Goal: Information Seeking & Learning: Learn about a topic

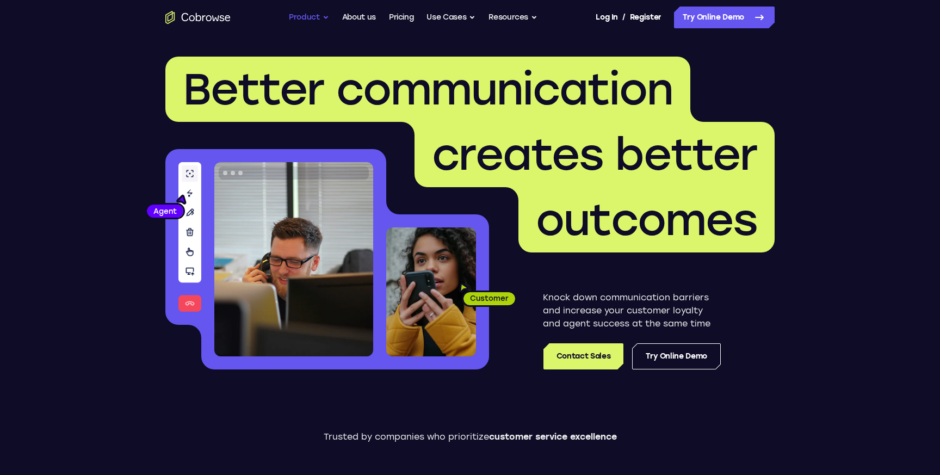
click at [315, 19] on button "Product" at bounding box center [309, 18] width 40 height 22
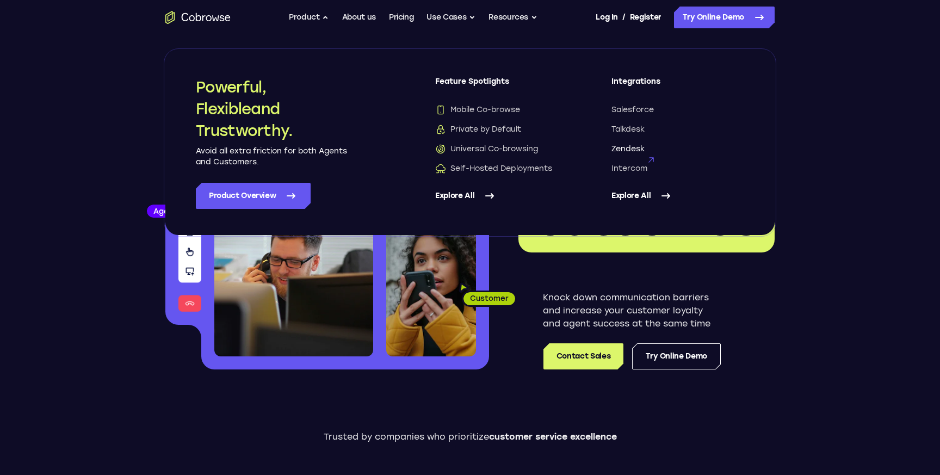
click at [629, 150] on span "Zendesk" at bounding box center [627, 149] width 33 height 11
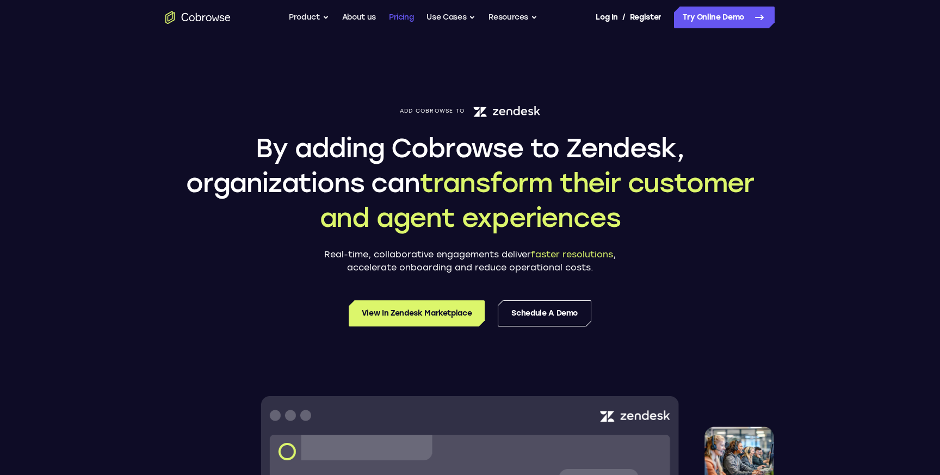
click at [395, 16] on link "Pricing" at bounding box center [401, 18] width 25 height 22
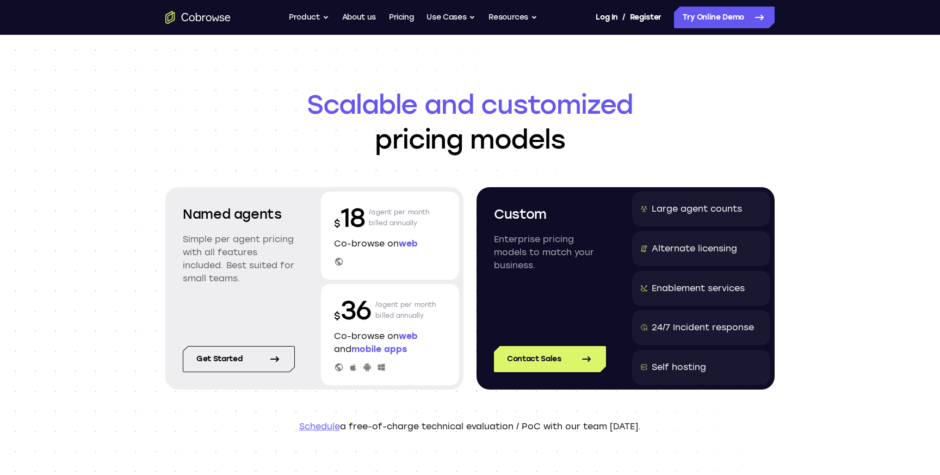
click at [159, 230] on header "Scalable and customized pricing models Named agents Simple per agent pricing wi…" at bounding box center [470, 260] width 696 height 450
click at [246, 209] on h2 "Named agents" at bounding box center [239, 214] width 112 height 20
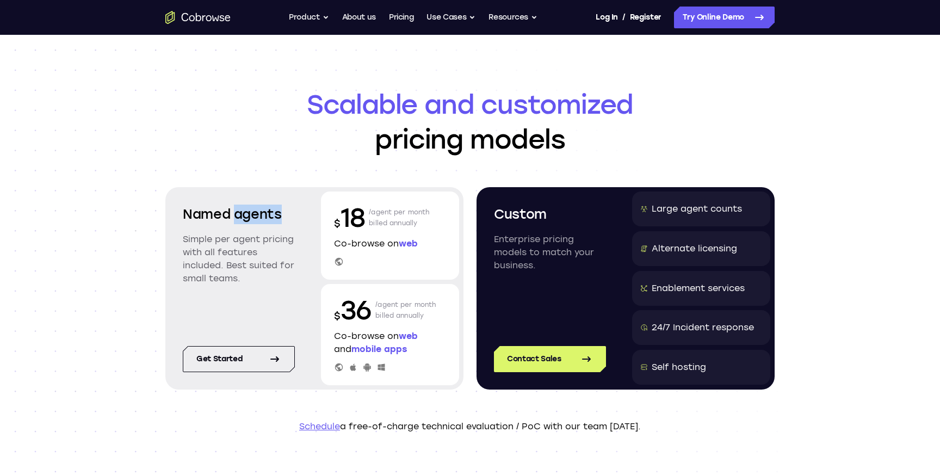
click at [246, 209] on h2 "Named agents" at bounding box center [239, 214] width 112 height 20
click at [396, 215] on p "/agent per month billed annually" at bounding box center [399, 217] width 61 height 35
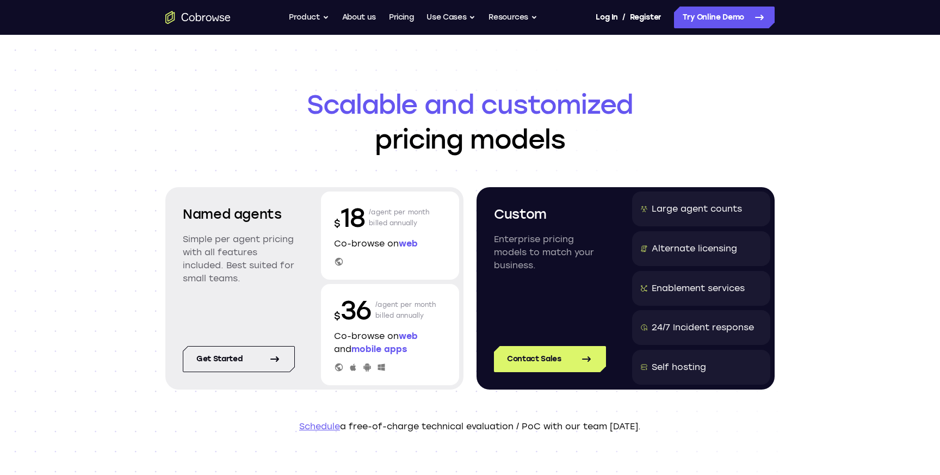
click at [402, 221] on p "/agent per month billed annually" at bounding box center [399, 217] width 61 height 35
click at [434, 248] on p "Co-browse on web" at bounding box center [390, 243] width 112 height 13
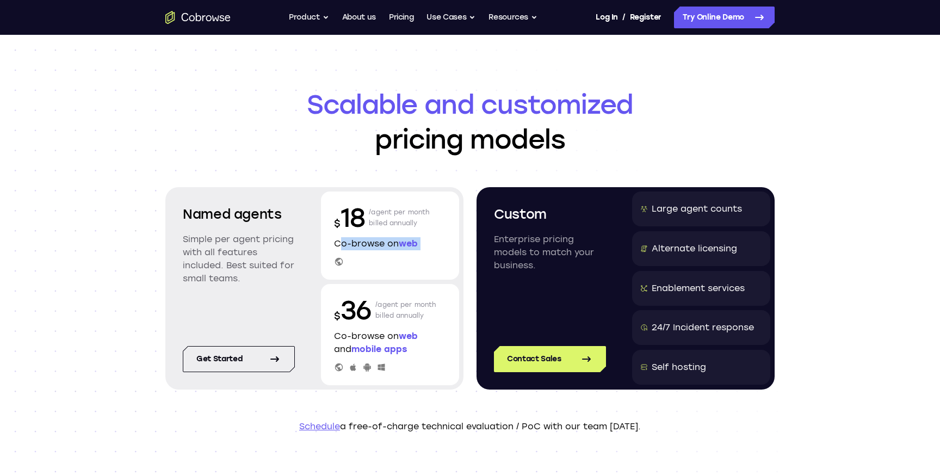
click at [434, 248] on p "Co-browse on web" at bounding box center [390, 243] width 112 height 13
click at [403, 214] on p "/agent per month billed annually" at bounding box center [399, 217] width 61 height 35
click at [145, 230] on header "Scalable and customized pricing models Named agents Simple per agent pricing wi…" at bounding box center [470, 260] width 696 height 450
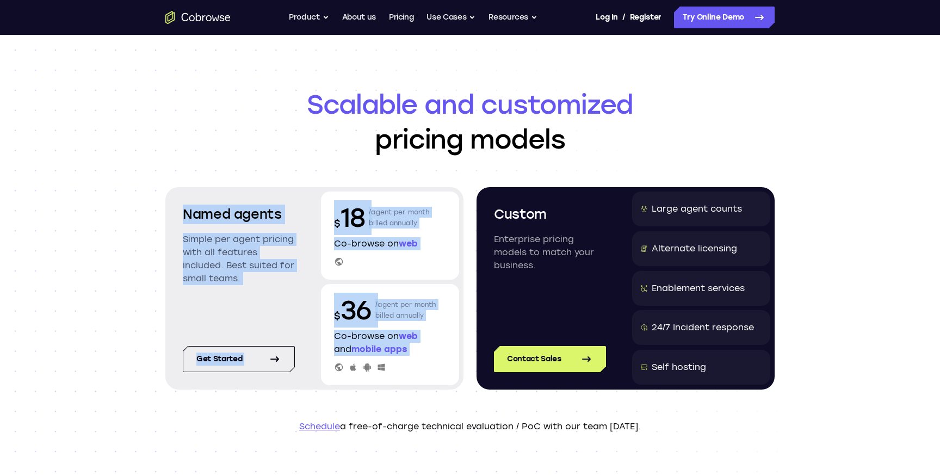
drag, startPoint x: 169, startPoint y: 211, endPoint x: 458, endPoint y: 371, distance: 330.7
click at [458, 371] on div "Named agents Simple per agent pricing with all features included. Best suited f…" at bounding box center [314, 288] width 298 height 202
click at [458, 371] on div "$ 36 /agent per month billed annually Co-browse on web and mobile apps" at bounding box center [390, 334] width 138 height 101
drag, startPoint x: 465, startPoint y: 374, endPoint x: 155, endPoint y: 201, distance: 355.3
click at [155, 201] on header "Scalable and customized pricing models Named agents Simple per agent pricing wi…" at bounding box center [470, 260] width 696 height 450
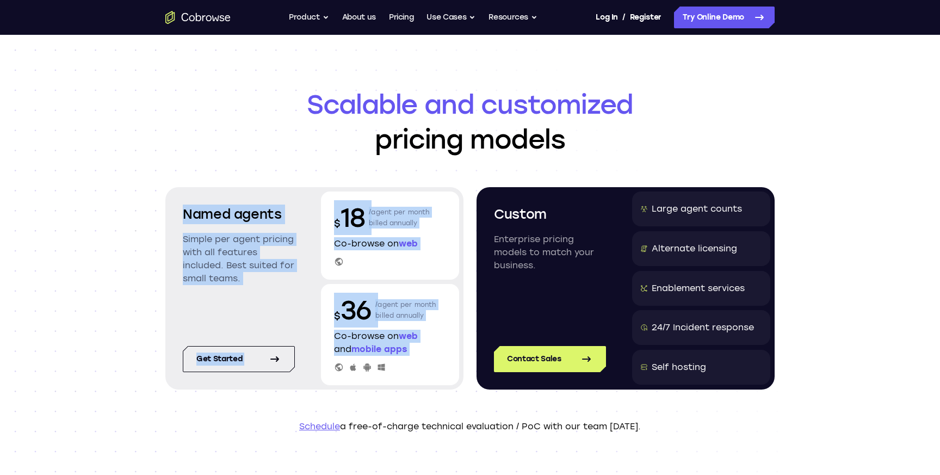
click at [155, 201] on header "Scalable and customized pricing models Named agents Simple per agent pricing wi…" at bounding box center [470, 260] width 696 height 450
drag, startPoint x: 151, startPoint y: 206, endPoint x: 437, endPoint y: 353, distance: 321.2
click at [437, 353] on header "Scalable and customized pricing models Named agents Simple per agent pricing wi…" at bounding box center [470, 260] width 696 height 450
click at [443, 358] on div "$ 36 /agent per month billed annually Co-browse on web and mobile apps" at bounding box center [390, 334] width 138 height 101
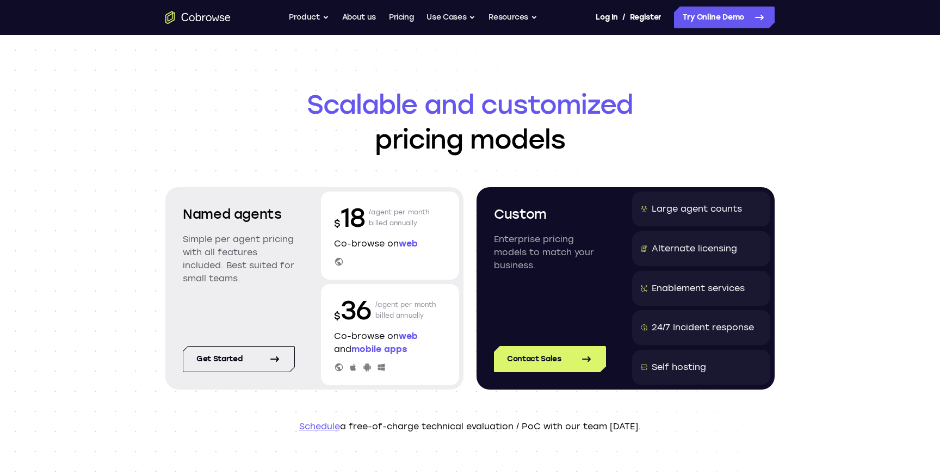
click at [391, 305] on p "/agent per month billed annually" at bounding box center [405, 310] width 61 height 35
click at [429, 305] on p "/agent per month billed annually" at bounding box center [405, 310] width 61 height 35
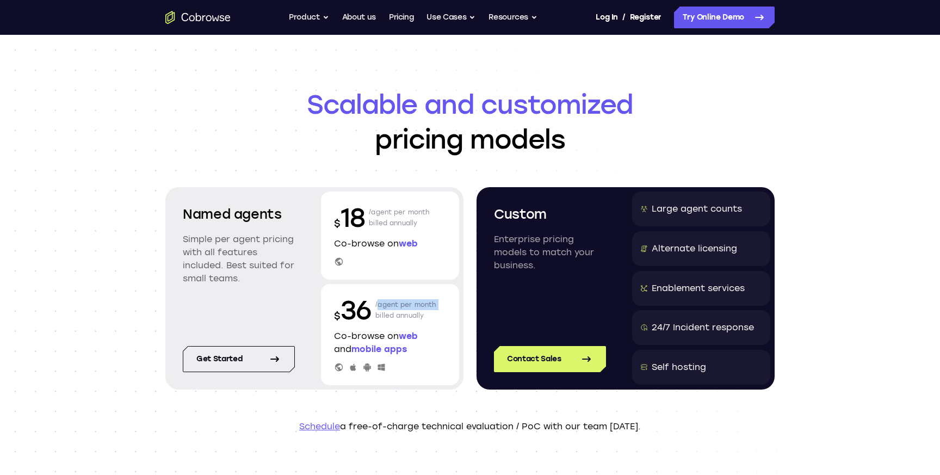
click at [429, 305] on p "/agent per month billed annually" at bounding box center [405, 310] width 61 height 35
click at [429, 310] on p "/agent per month billed annually" at bounding box center [405, 310] width 61 height 35
click at [429, 321] on p "/agent per month billed annually" at bounding box center [405, 310] width 61 height 35
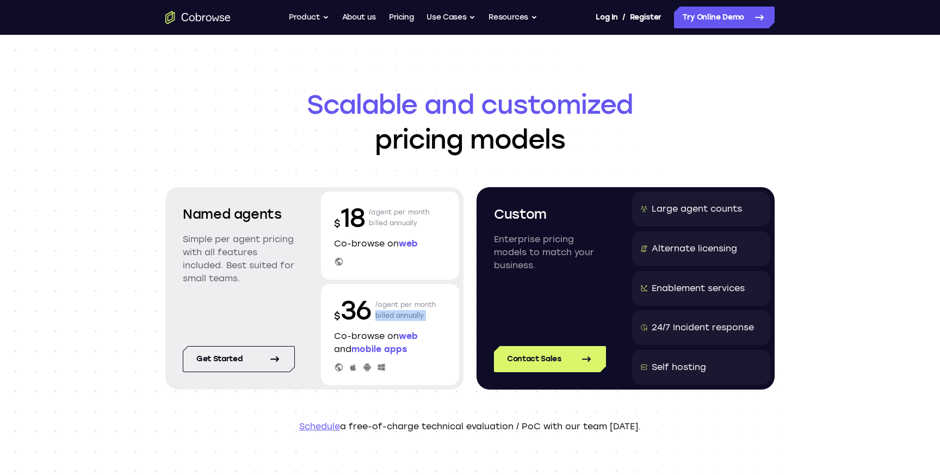
drag, startPoint x: 98, startPoint y: 170, endPoint x: 448, endPoint y: 366, distance: 400.7
click at [448, 366] on div "Scalable and customized pricing models Named agents Simple per agent pricing wi…" at bounding box center [470, 260] width 940 height 450
